Goal: Task Accomplishment & Management: Use online tool/utility

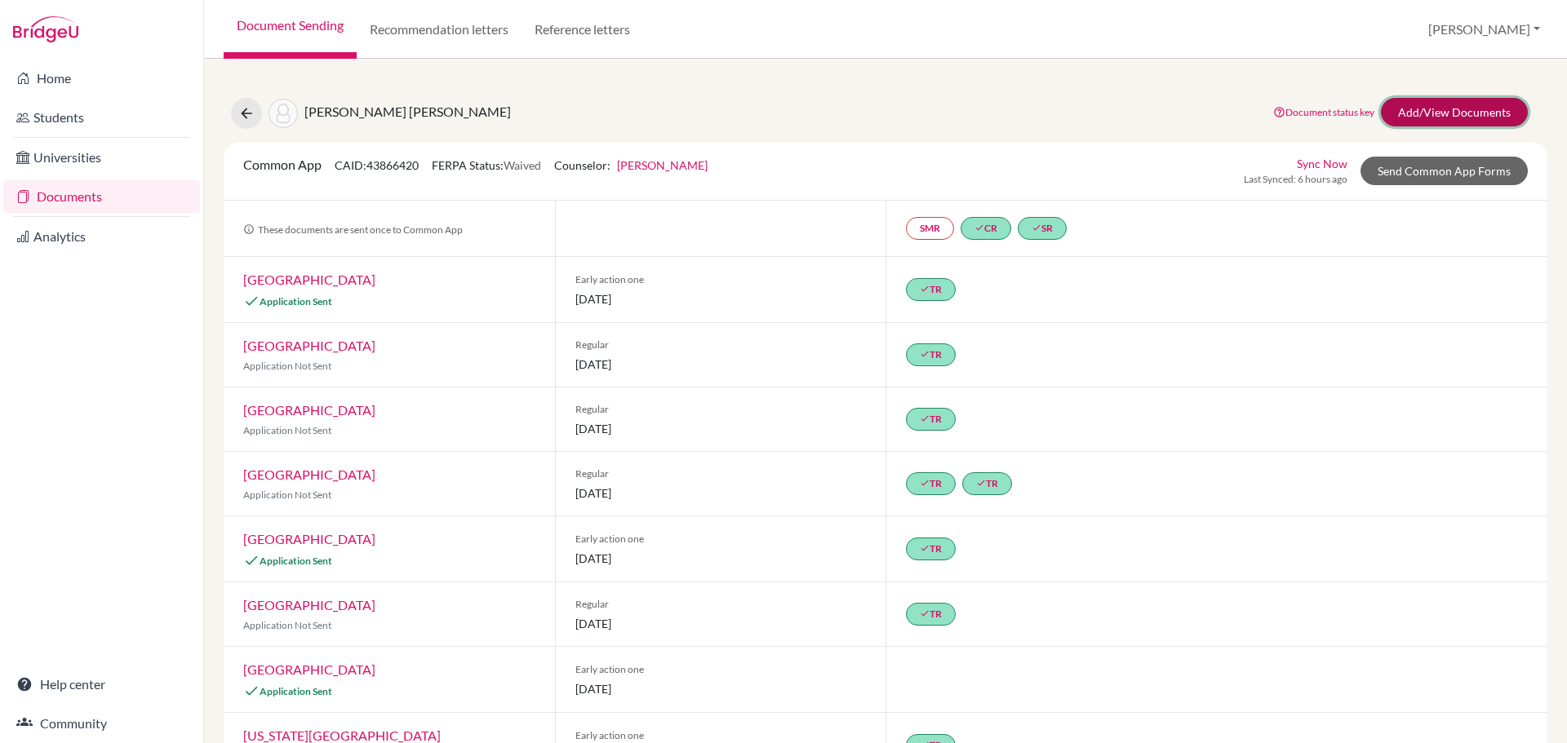
click at [1431, 112] on link "Add/View Documents" at bounding box center [1454, 112] width 147 height 29
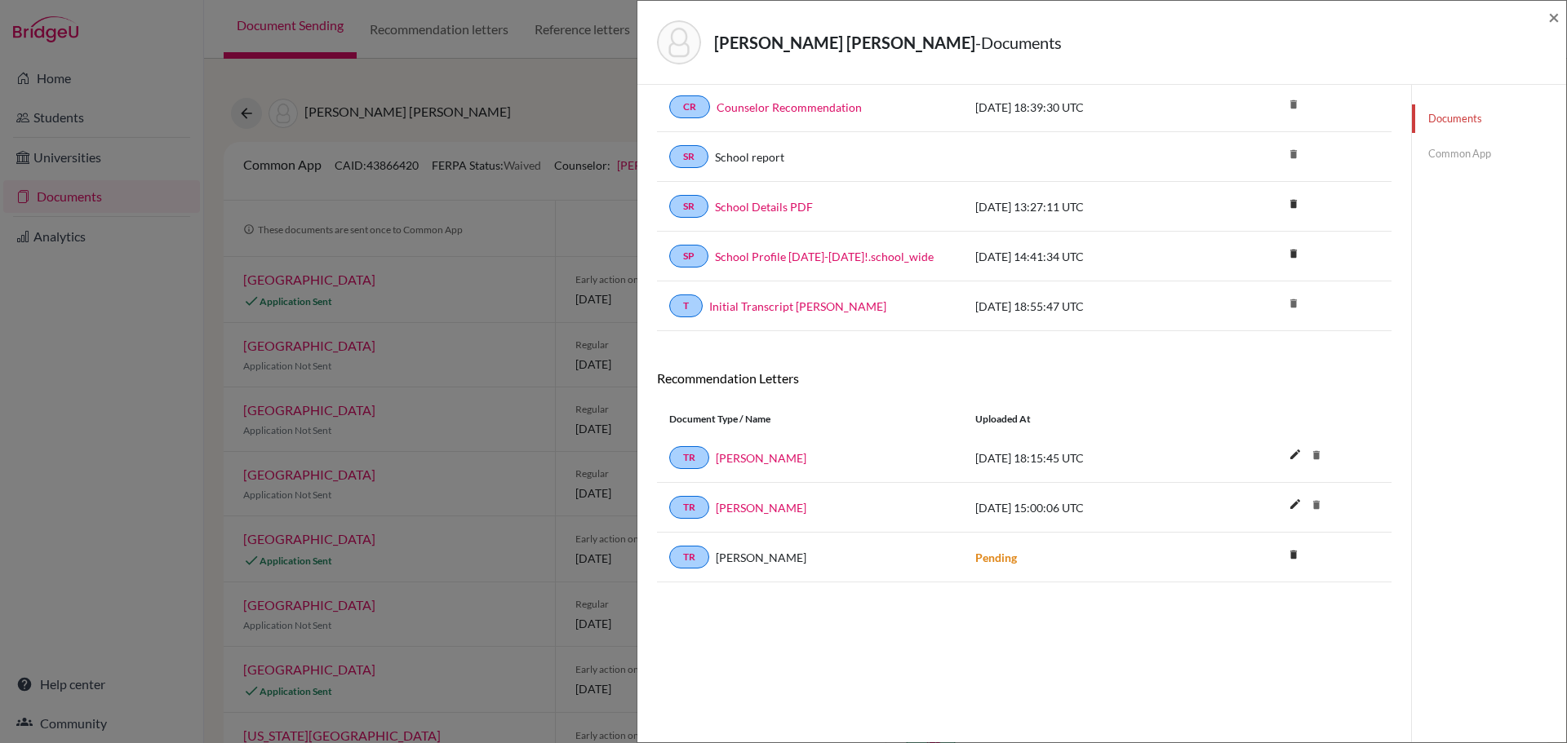
scroll to position [86, 0]
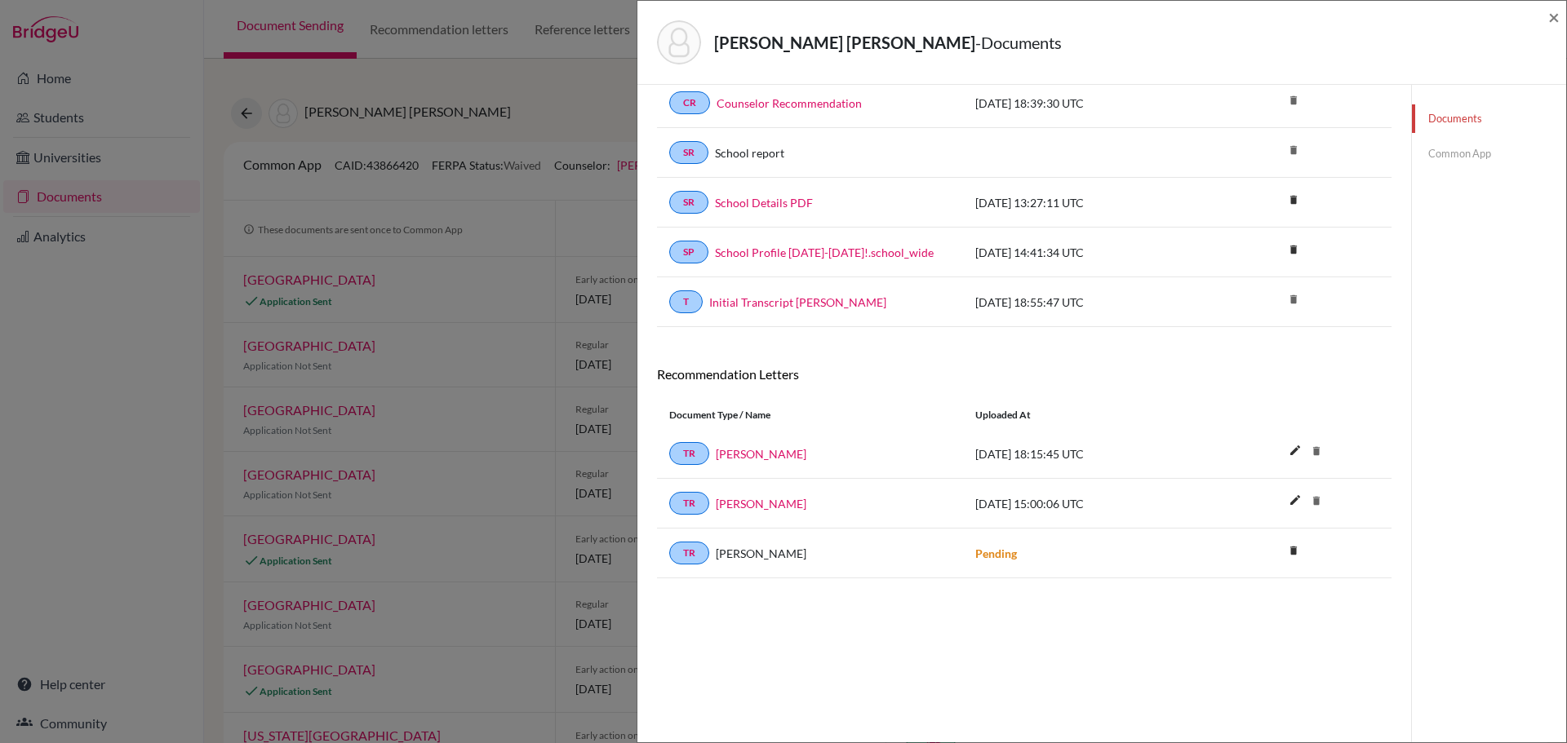
click at [1444, 157] on link "Common App" at bounding box center [1489, 154] width 154 height 29
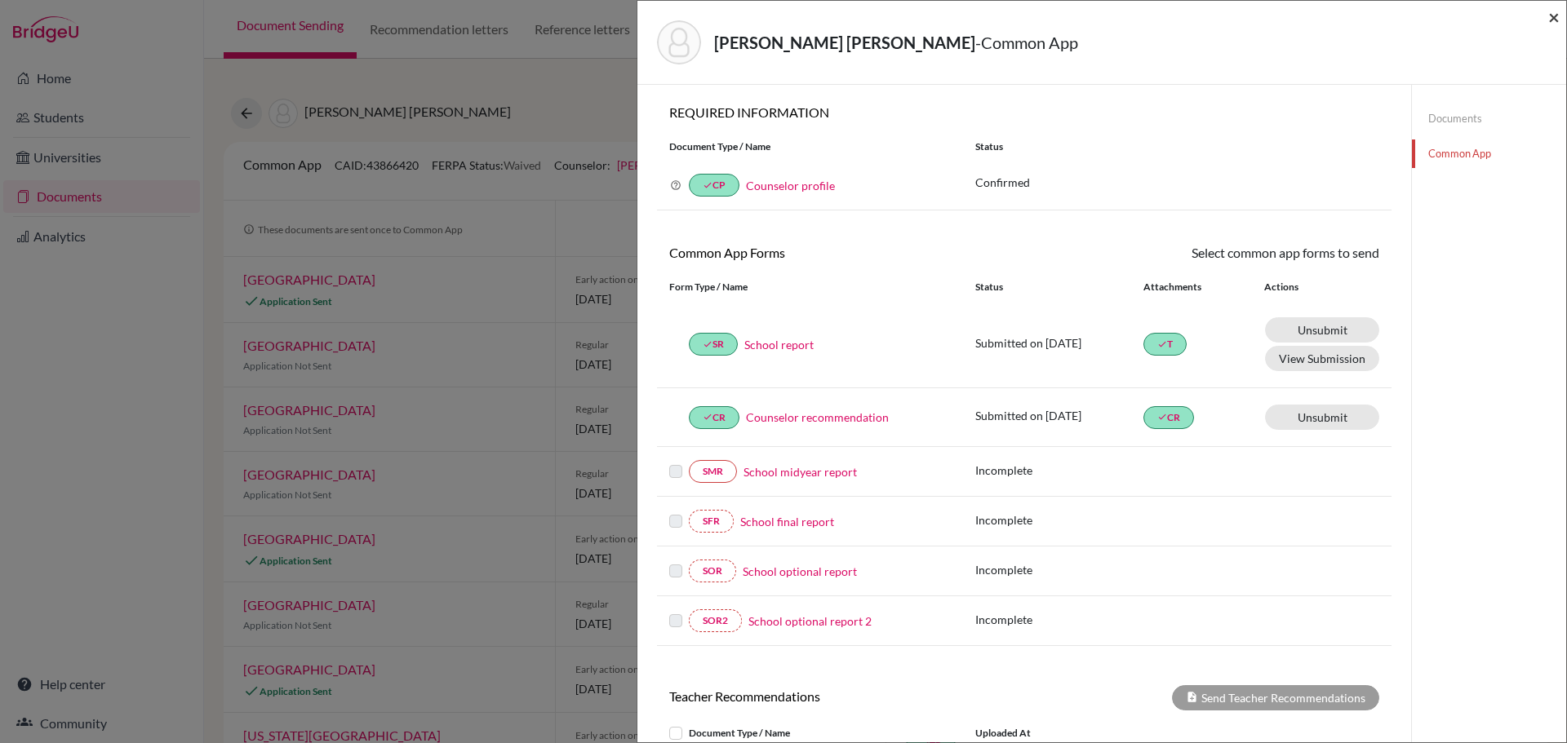
click at [1550, 20] on span "×" at bounding box center [1553, 17] width 11 height 24
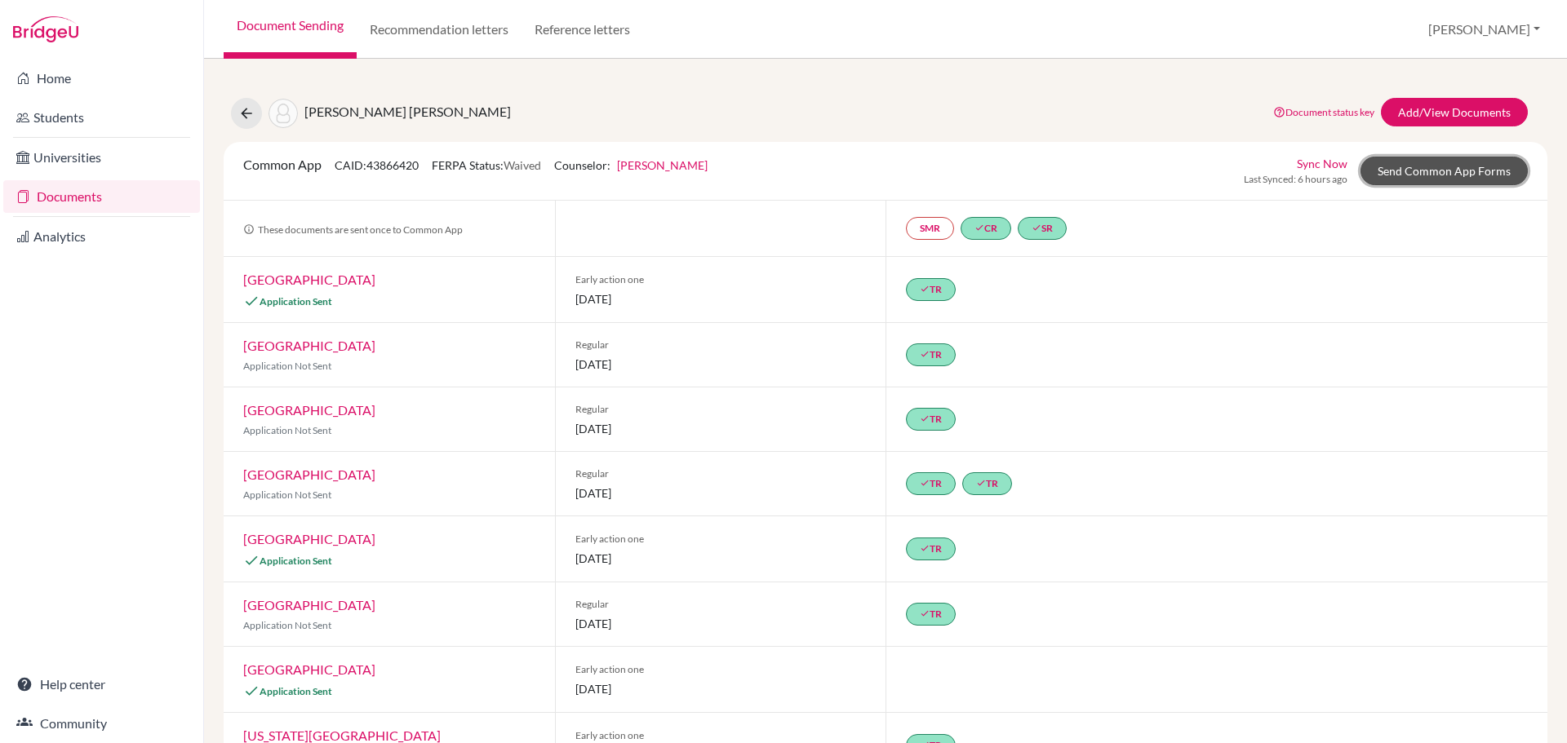
click at [1450, 176] on link "Send Common App Forms" at bounding box center [1443, 171] width 167 height 29
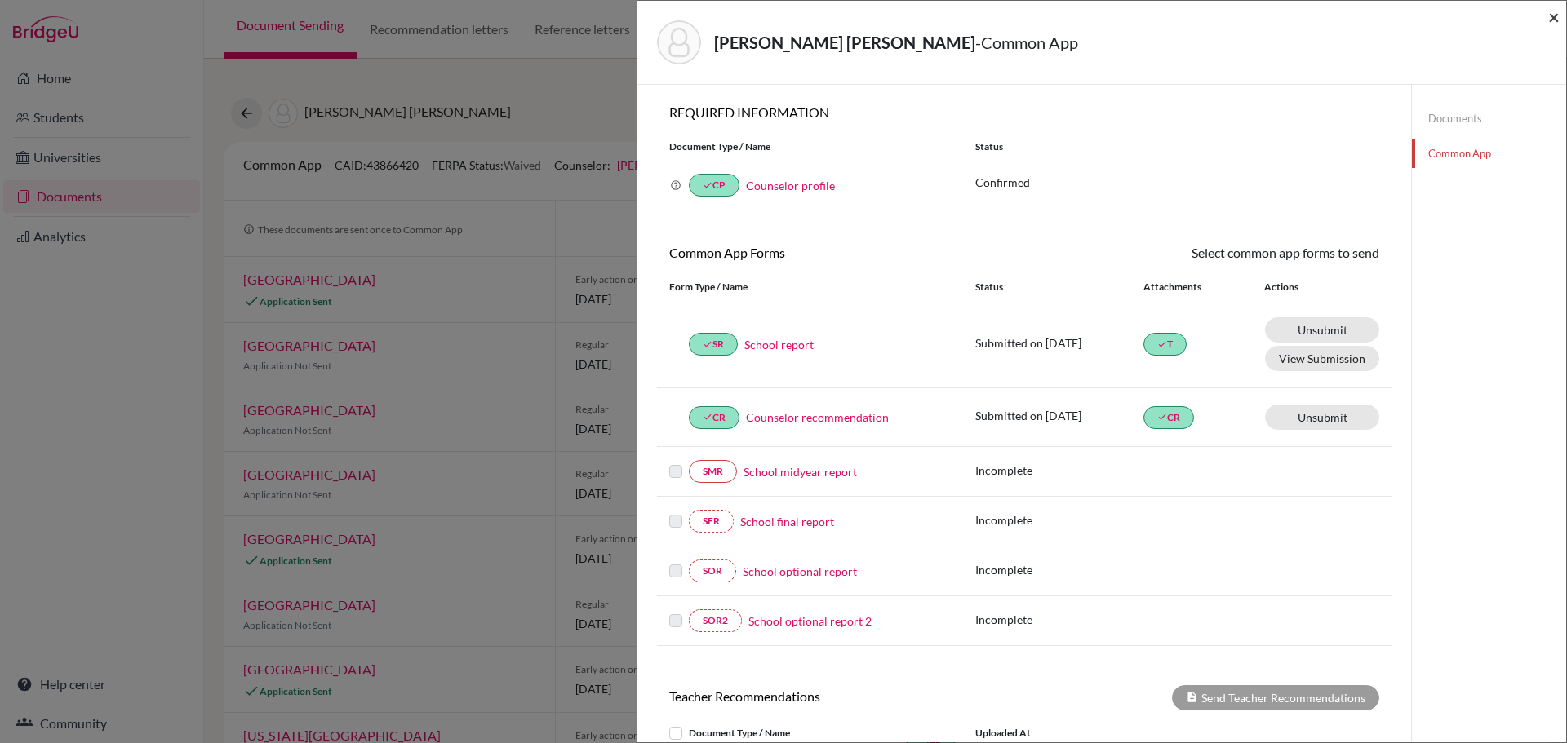
click at [1554, 14] on span "×" at bounding box center [1553, 17] width 11 height 24
